Goal: Check status: Check status

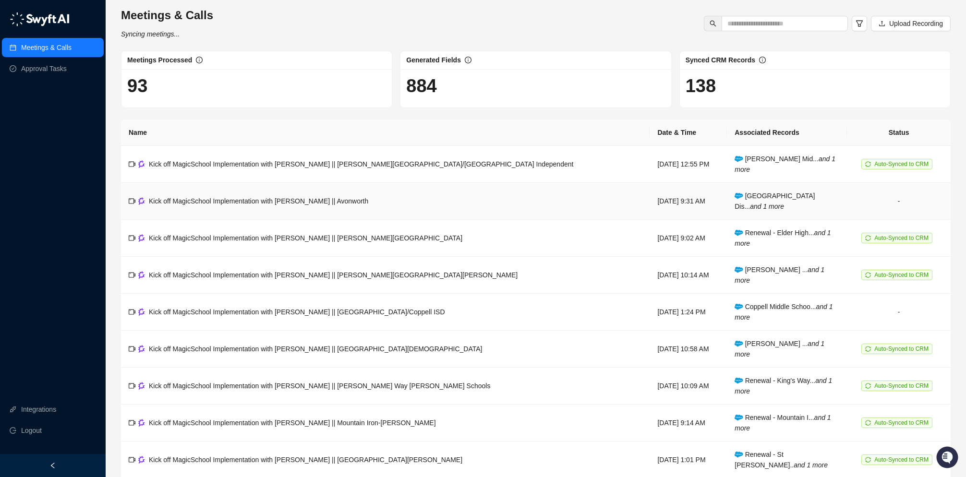
click at [363, 212] on td "Kick off MagicSchool Implementation with [PERSON_NAME] || Avonworth" at bounding box center [385, 201] width 529 height 37
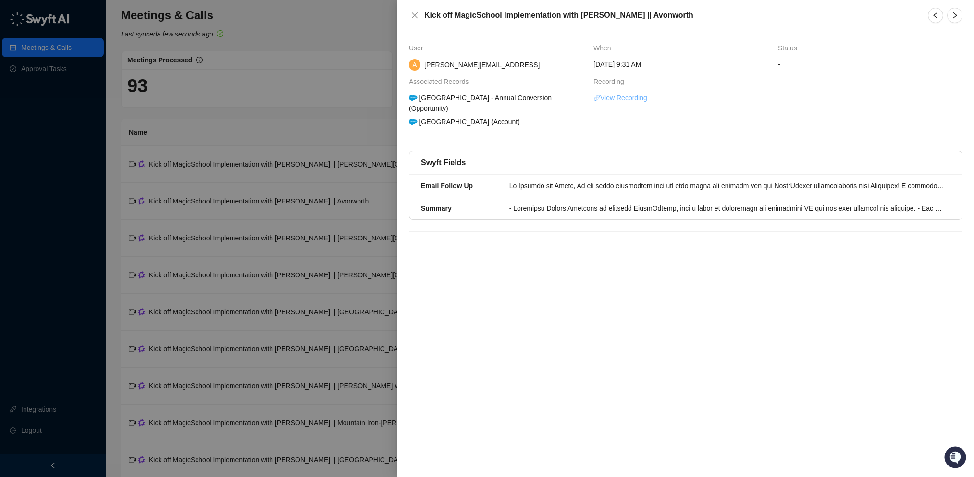
click at [635, 100] on link "View Recording" at bounding box center [620, 98] width 54 height 11
click at [332, 71] on div at bounding box center [487, 238] width 974 height 477
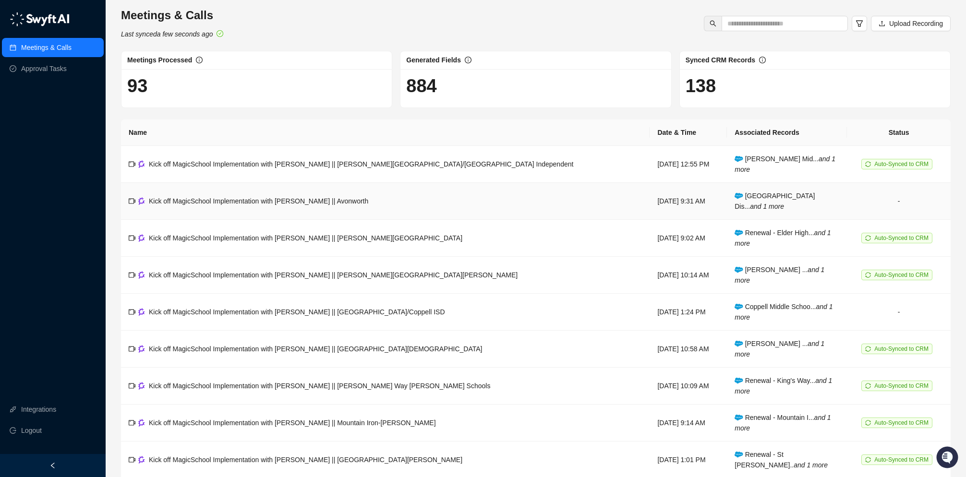
click at [796, 202] on td "[GEOGRAPHIC_DATA] Dis... and 1 more" at bounding box center [787, 201] width 120 height 37
